Goal: Task Accomplishment & Management: Complete application form

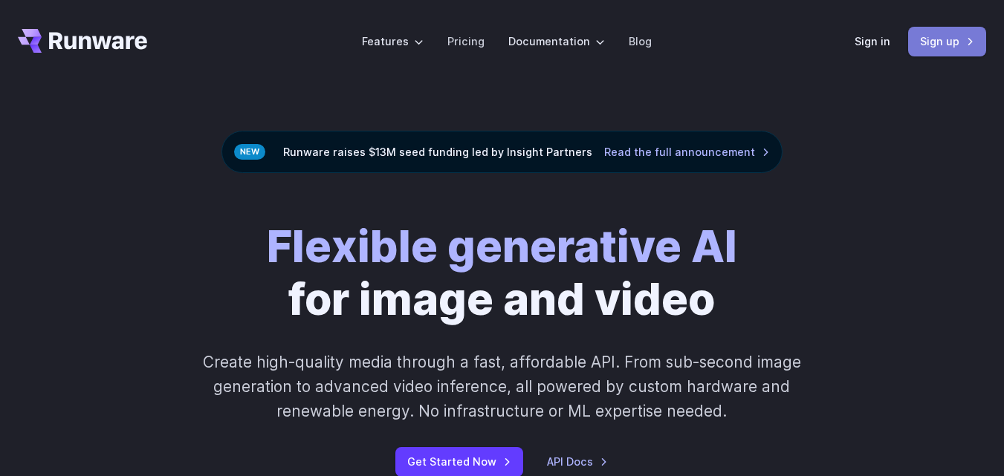
click at [919, 42] on link "Sign up" at bounding box center [947, 41] width 78 height 29
click at [879, 28] on div "Sign in Sign up" at bounding box center [921, 41] width 132 height 29
click at [874, 46] on link "Sign in" at bounding box center [873, 41] width 36 height 17
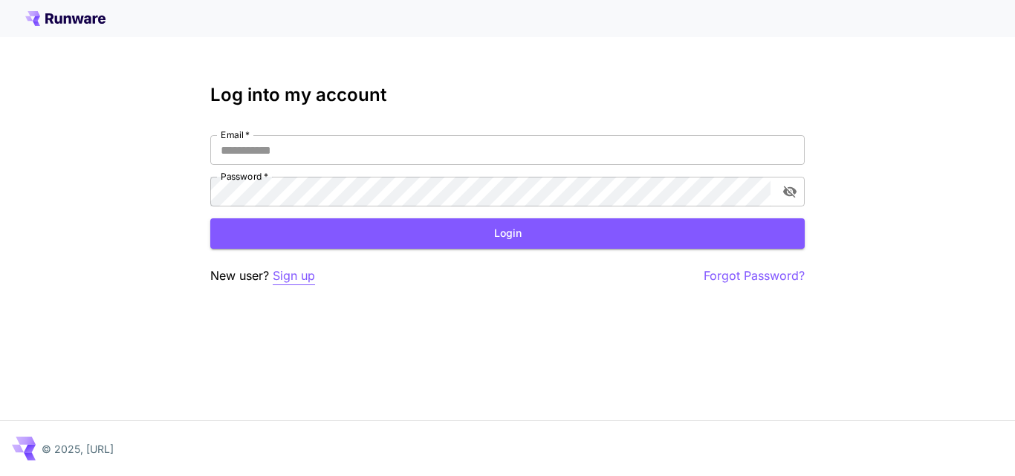
click at [301, 279] on p "Sign up" at bounding box center [294, 276] width 42 height 19
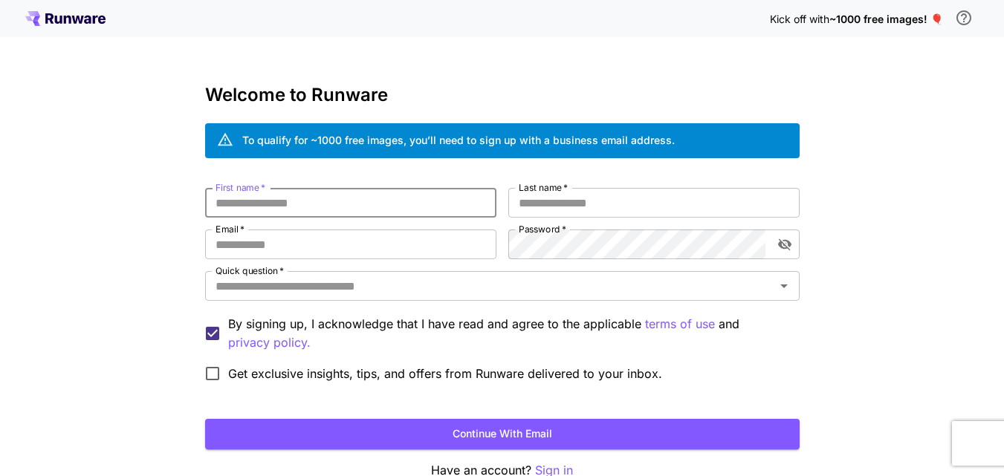
click at [314, 204] on input "First name   *" at bounding box center [350, 203] width 291 height 30
type input "*****"
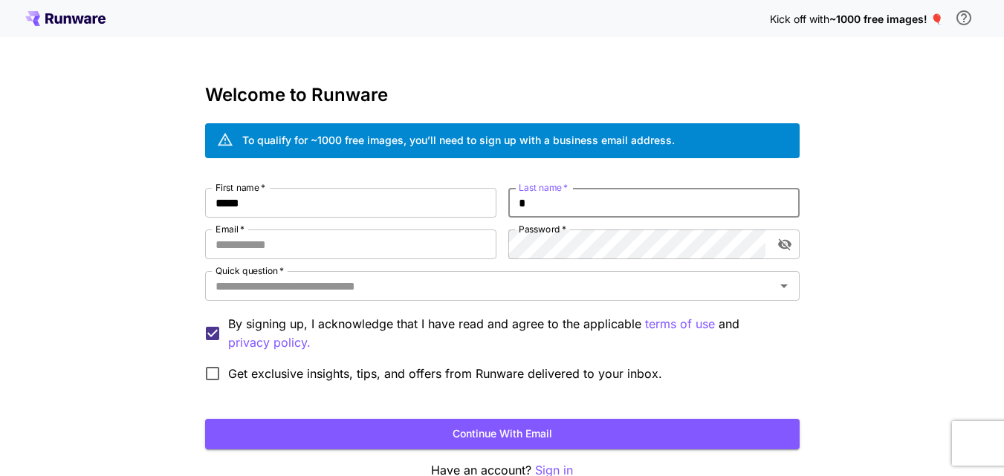
click at [620, 195] on input "*" at bounding box center [653, 203] width 291 height 30
type input "*****"
click at [430, 243] on input "Email   *" at bounding box center [350, 245] width 291 height 30
type input "**********"
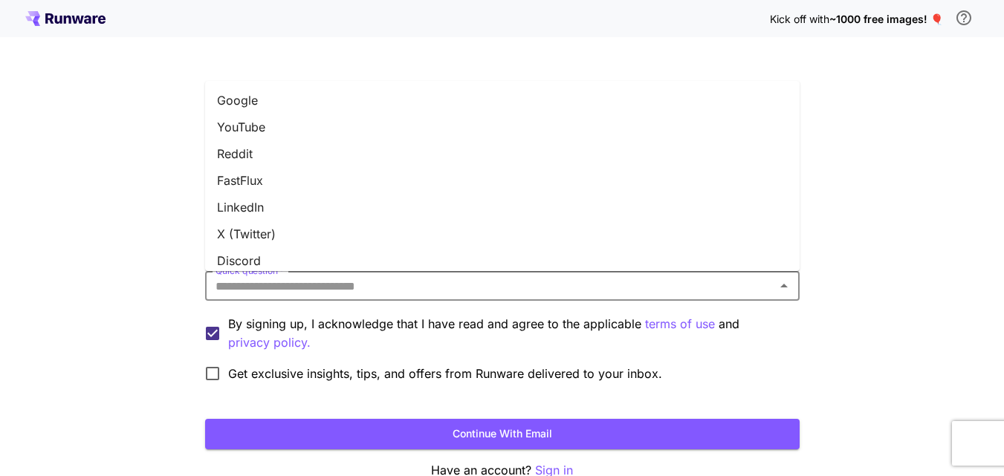
click at [271, 288] on input "Quick question   *" at bounding box center [490, 286] width 561 height 21
click at [245, 150] on li "Reddit" at bounding box center [502, 153] width 595 height 27
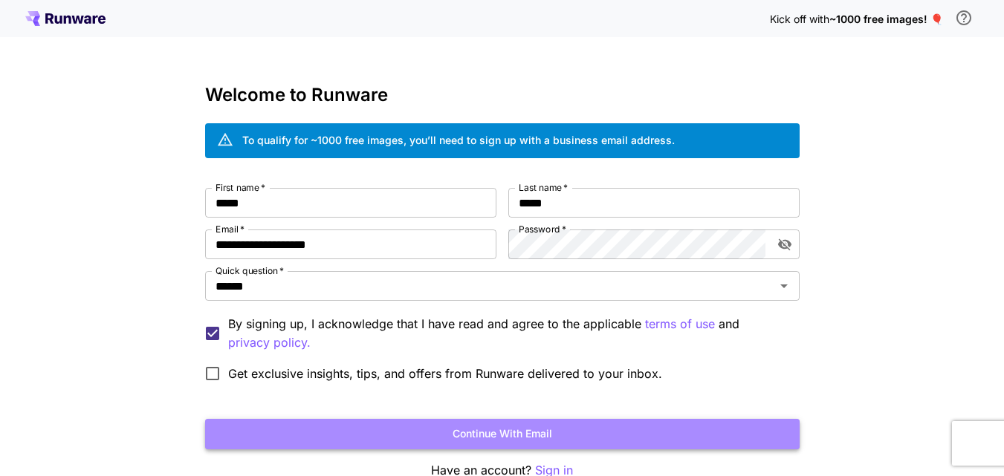
click at [401, 439] on button "Continue with email" at bounding box center [502, 434] width 595 height 30
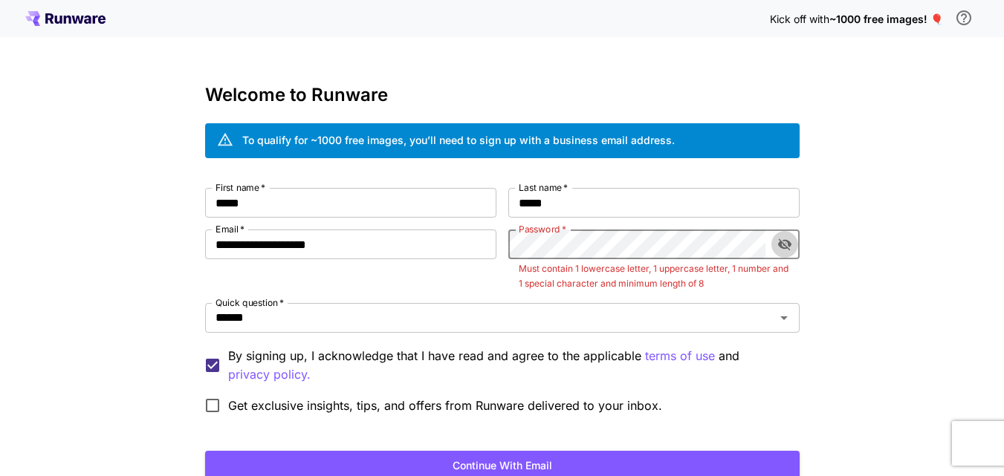
click at [793, 249] on button "toggle password visibility" at bounding box center [785, 244] width 27 height 27
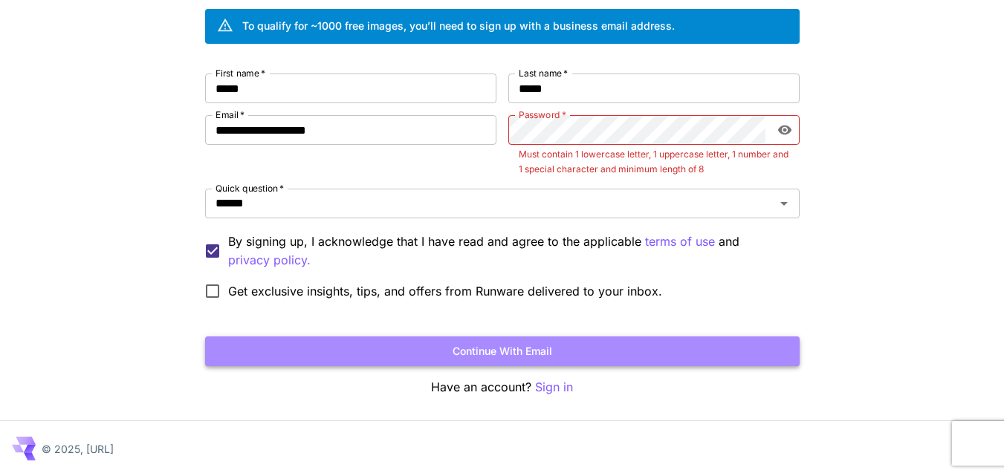
click at [480, 355] on button "Continue with email" at bounding box center [502, 352] width 595 height 30
click at [494, 338] on button "Continue with email" at bounding box center [502, 352] width 595 height 30
click at [513, 355] on button "Continue with email" at bounding box center [502, 352] width 595 height 30
click at [508, 356] on button "Continue with email" at bounding box center [502, 352] width 595 height 30
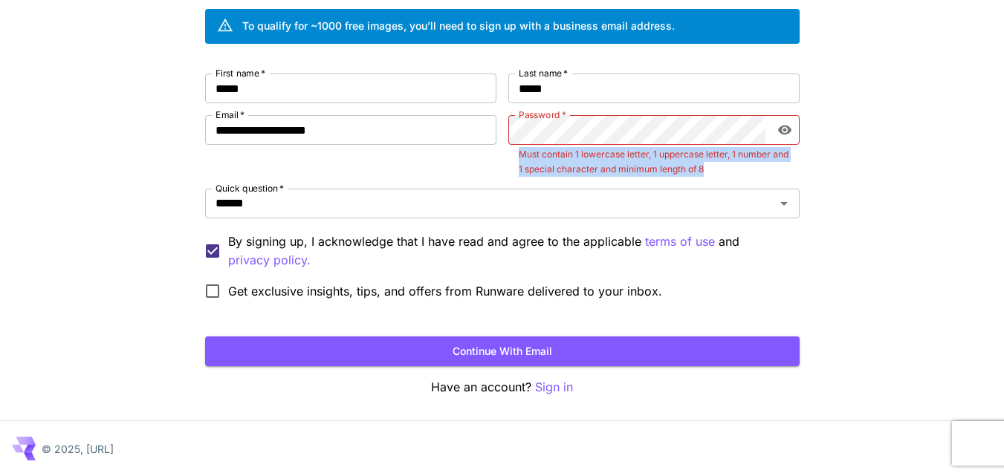
click at [541, 138] on div "Password   * Password   * Must contain 1 lowercase letter, 1 uppercase letter, …" at bounding box center [653, 146] width 291 height 62
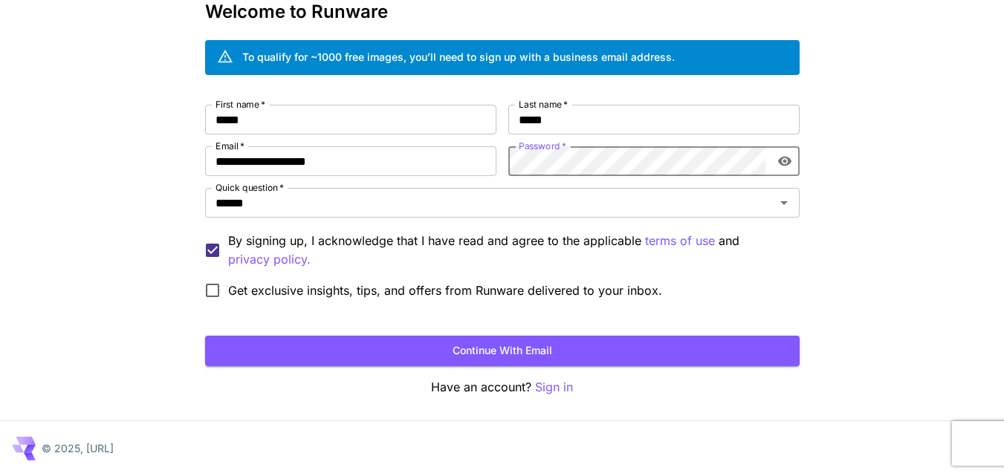
scroll to position [83, 0]
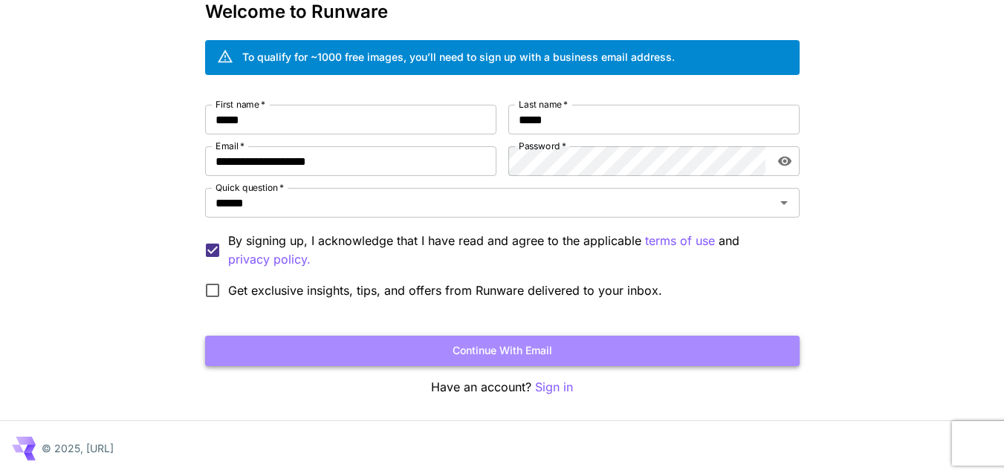
click at [389, 339] on button "Continue with email" at bounding box center [502, 351] width 595 height 30
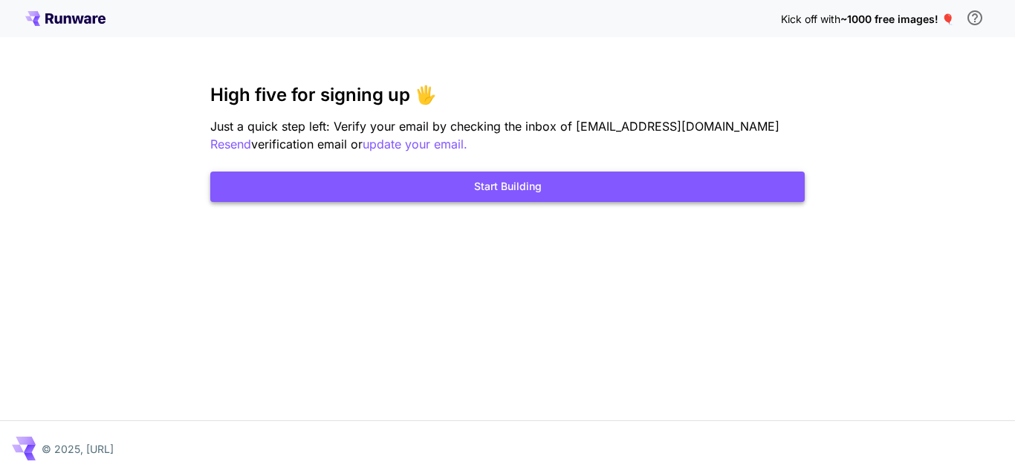
click at [433, 190] on button "Start Building" at bounding box center [507, 187] width 595 height 30
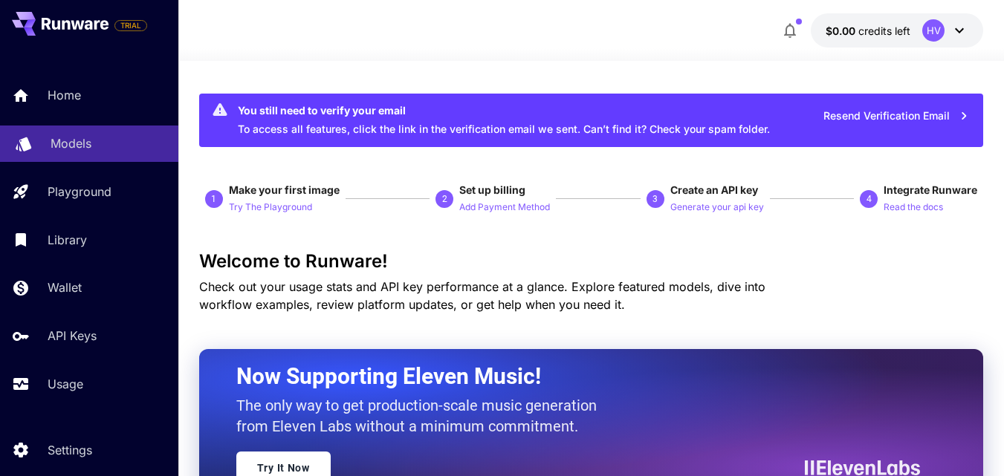
click at [70, 141] on p "Models" at bounding box center [71, 144] width 41 height 18
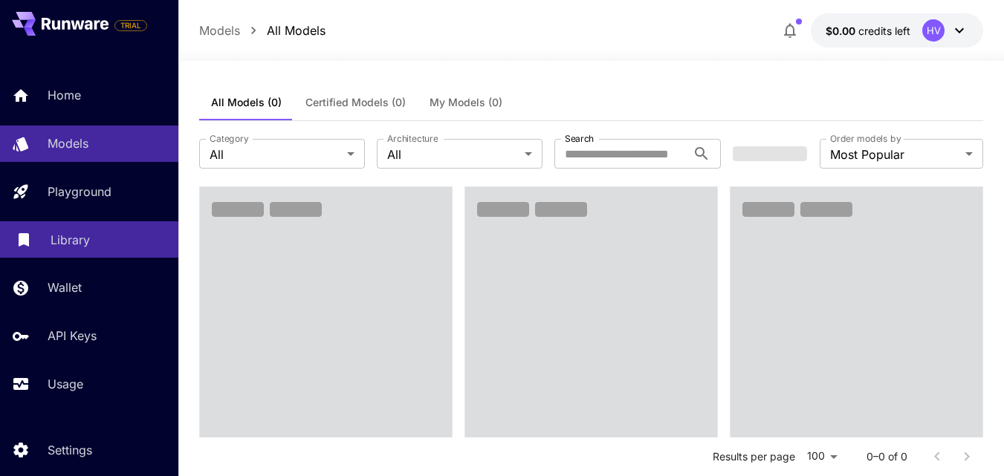
click at [82, 238] on p "Library" at bounding box center [70, 240] width 39 height 18
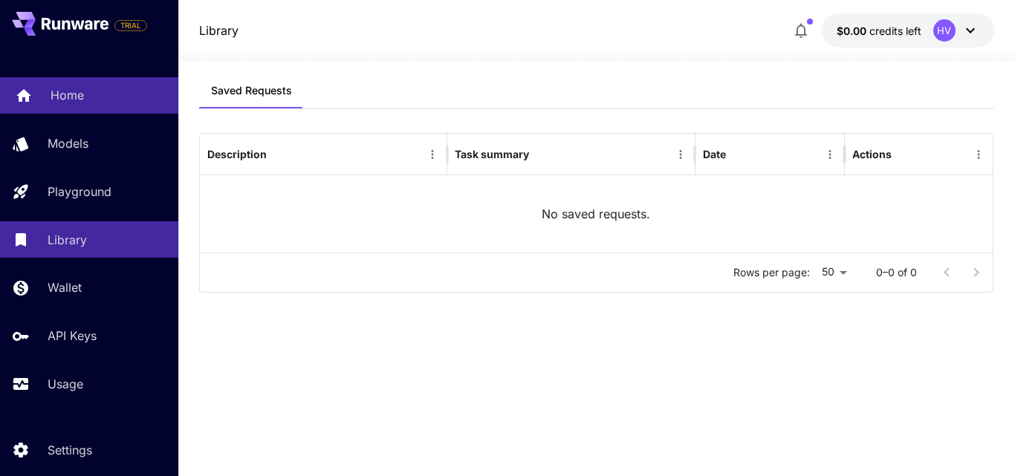
click at [60, 97] on p "Home" at bounding box center [67, 95] width 33 height 18
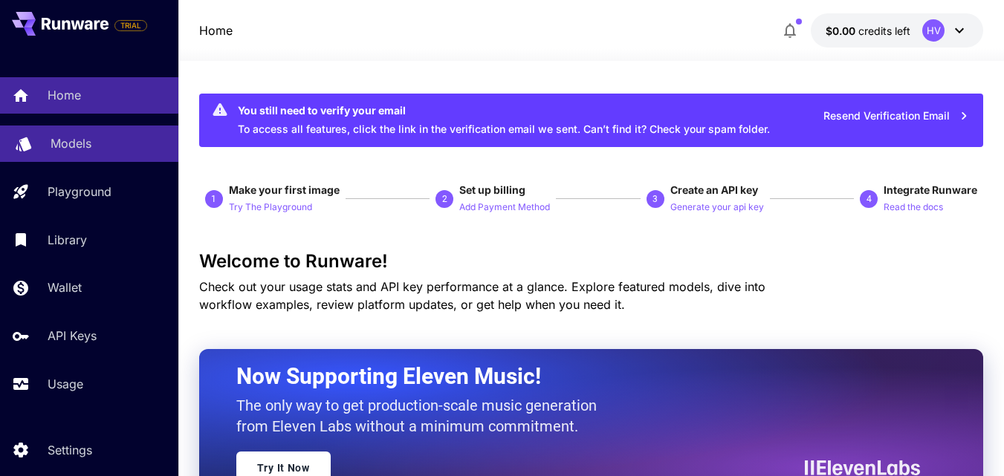
click at [71, 159] on link "Models" at bounding box center [89, 144] width 178 height 36
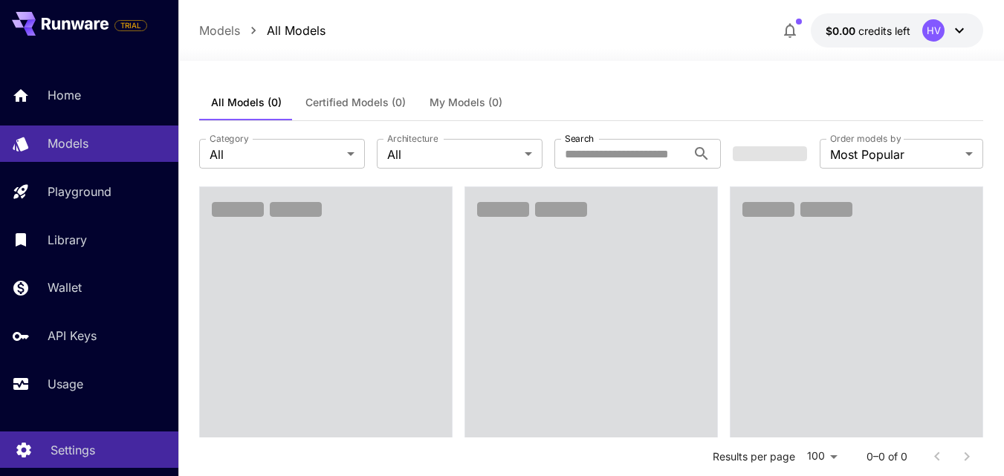
click at [65, 444] on p "Settings" at bounding box center [73, 451] width 45 height 18
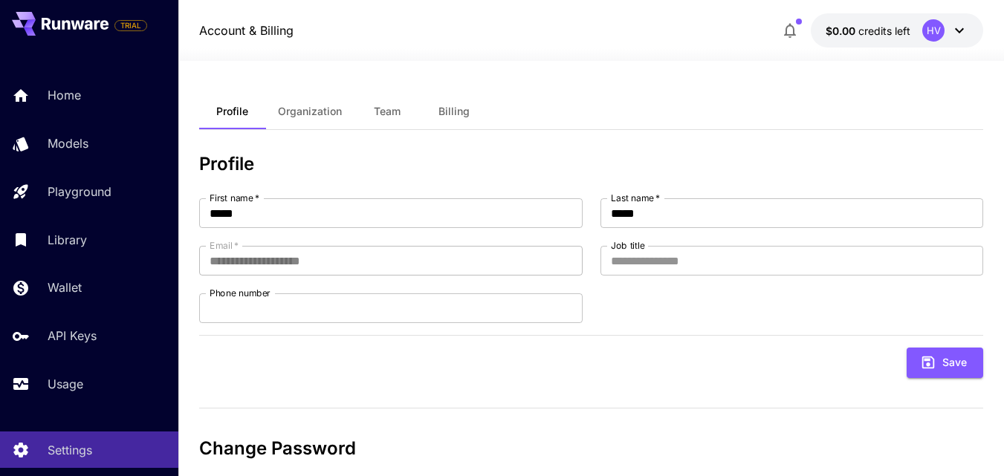
scroll to position [135, 0]
